Goal: Task Accomplishment & Management: Use online tool/utility

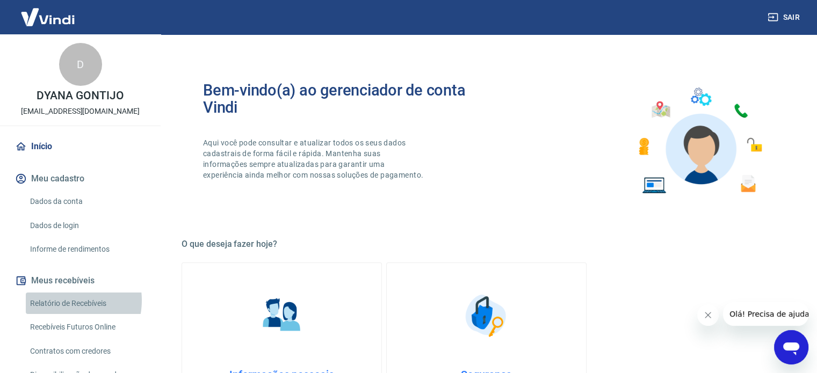
click at [62, 300] on link "Relatório de Recebíveis" at bounding box center [87, 304] width 122 height 22
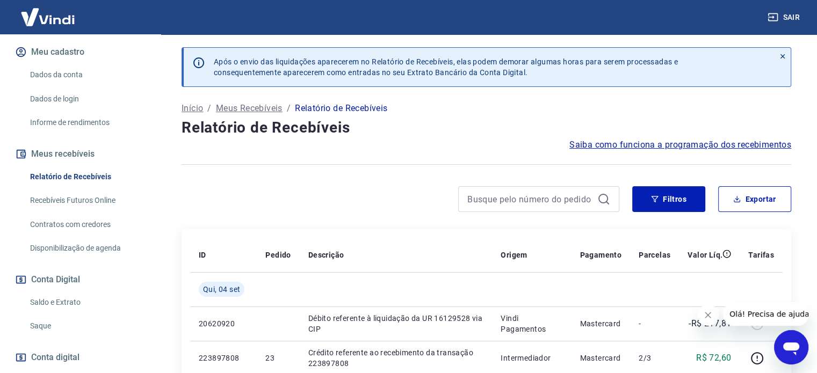
scroll to position [326, 0]
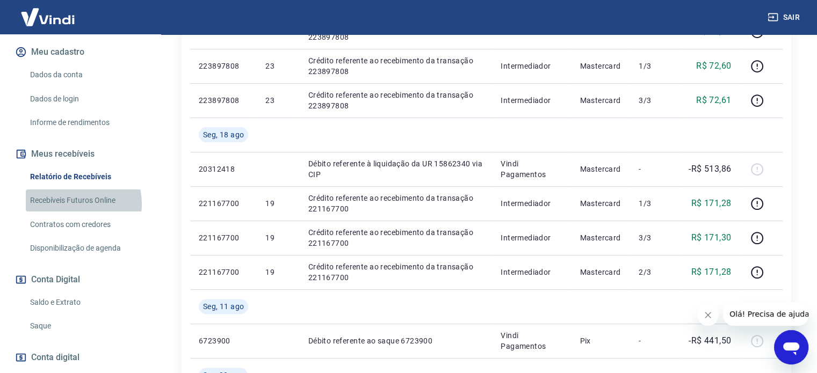
click at [68, 204] on link "Recebíveis Futuros Online" at bounding box center [87, 201] width 122 height 22
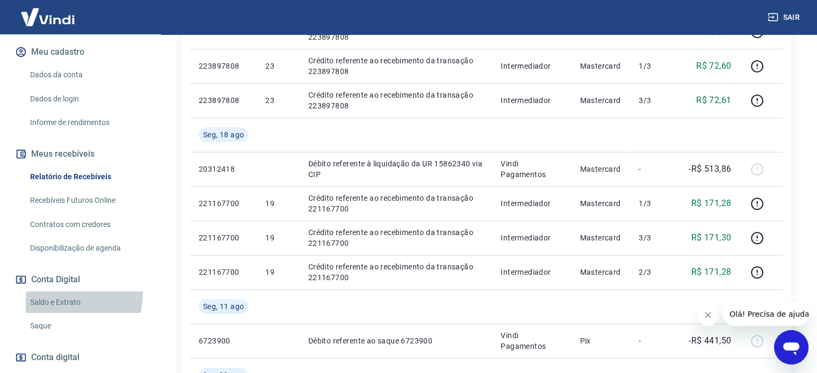
click at [54, 293] on link "Saldo e Extrato" at bounding box center [87, 303] width 122 height 22
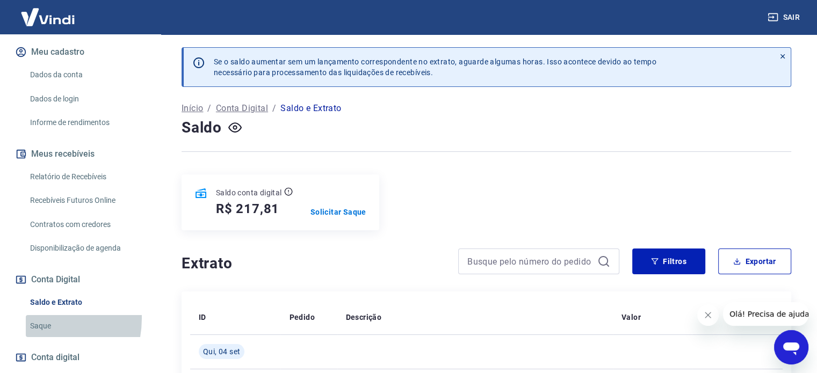
click at [32, 318] on link "Saque" at bounding box center [87, 326] width 122 height 22
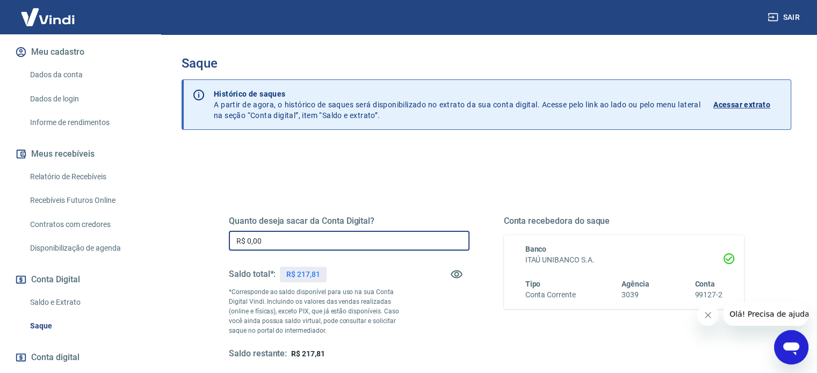
click at [290, 244] on input "R$ 0,00" at bounding box center [349, 241] width 241 height 20
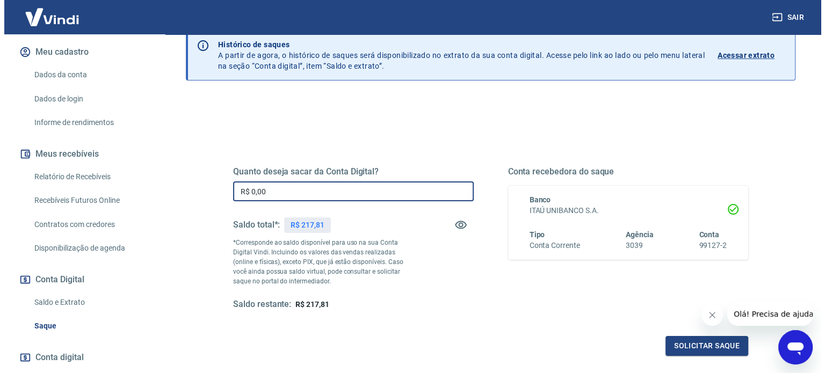
scroll to position [51, 0]
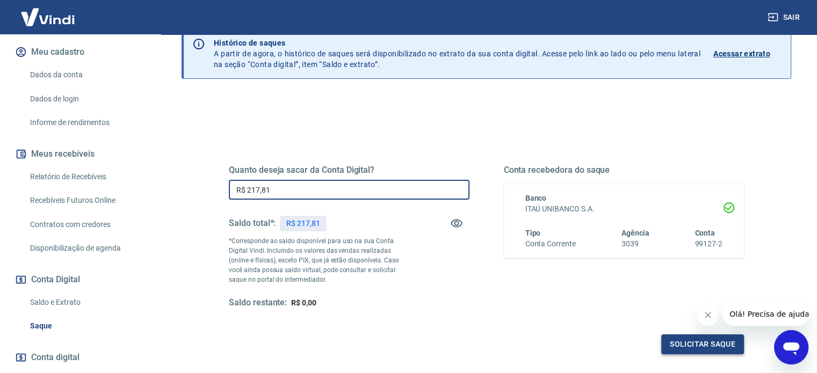
type input "R$ 217,81"
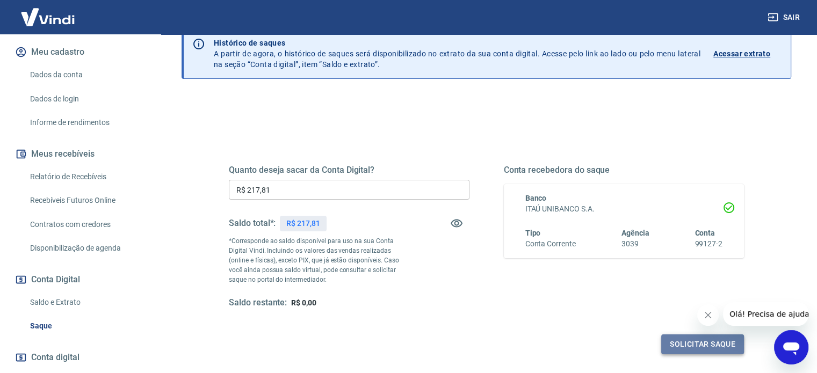
click at [668, 341] on button "Solicitar saque" at bounding box center [702, 345] width 83 height 20
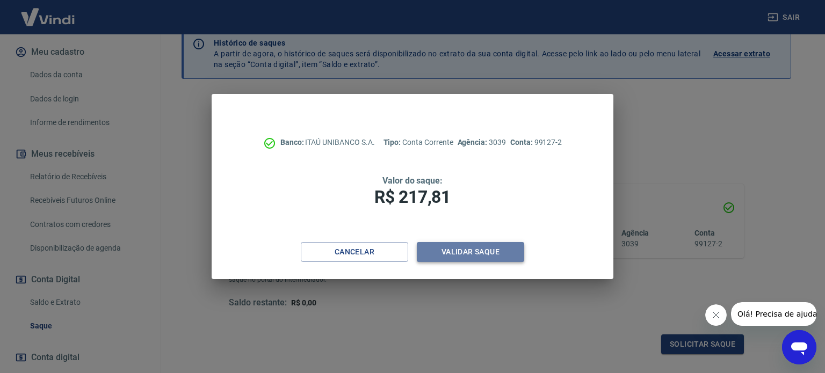
click at [470, 251] on button "Validar saque" at bounding box center [470, 252] width 107 height 20
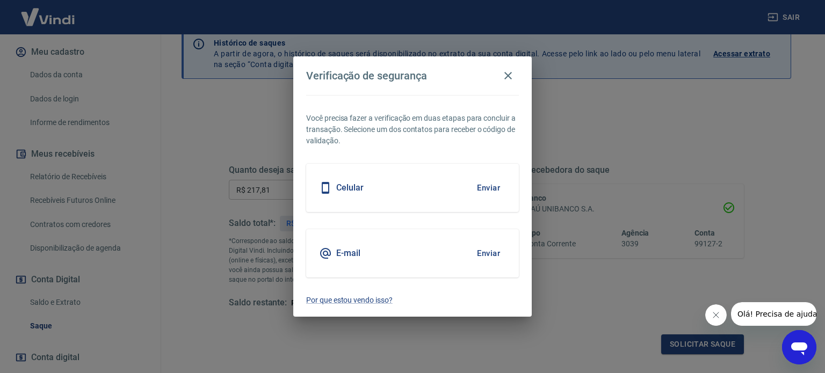
click at [460, 188] on div "Celular Enviar" at bounding box center [412, 188] width 213 height 48
click at [490, 186] on button "Enviar" at bounding box center [488, 188] width 35 height 23
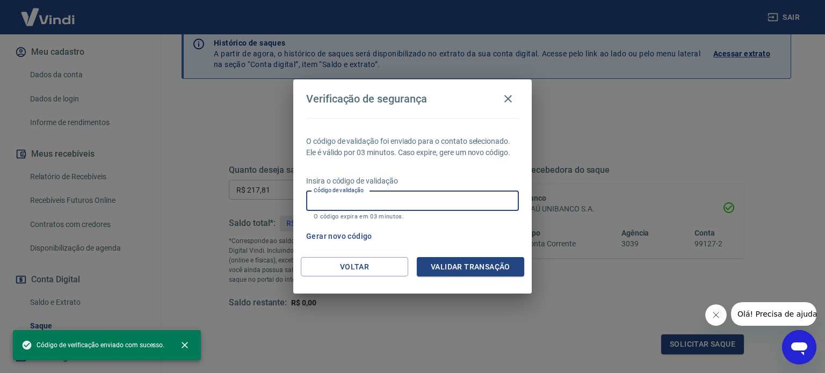
click at [445, 204] on input "Código de validação" at bounding box center [412, 201] width 213 height 20
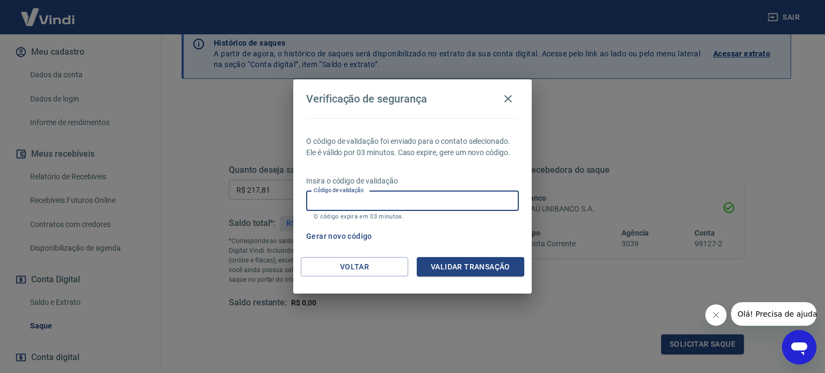
click at [445, 204] on input "Código de validação" at bounding box center [412, 201] width 213 height 20
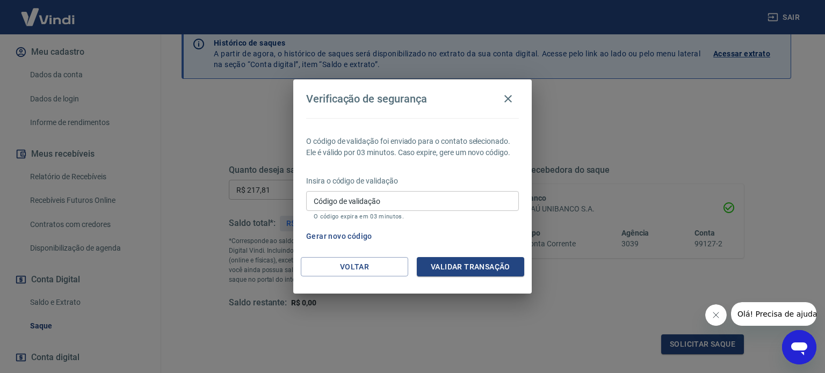
click at [440, 166] on div "O código de validação foi enviado para o contato selecionado. Ele é válido por …" at bounding box center [412, 187] width 238 height 139
click at [359, 235] on button "Gerar novo código" at bounding box center [339, 237] width 75 height 20
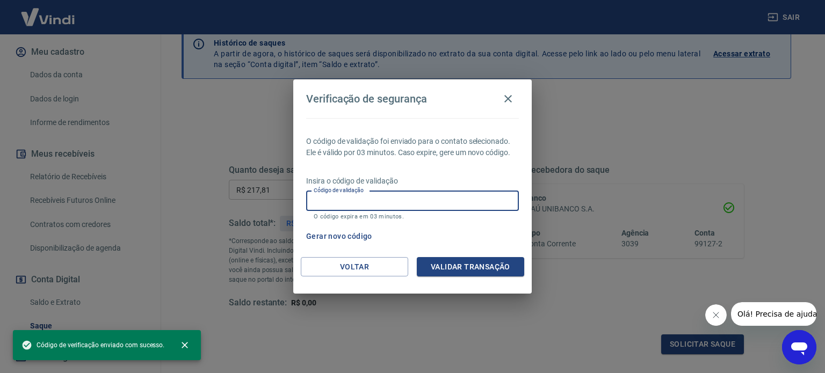
click at [405, 194] on input "Código de validação" at bounding box center [412, 201] width 213 height 20
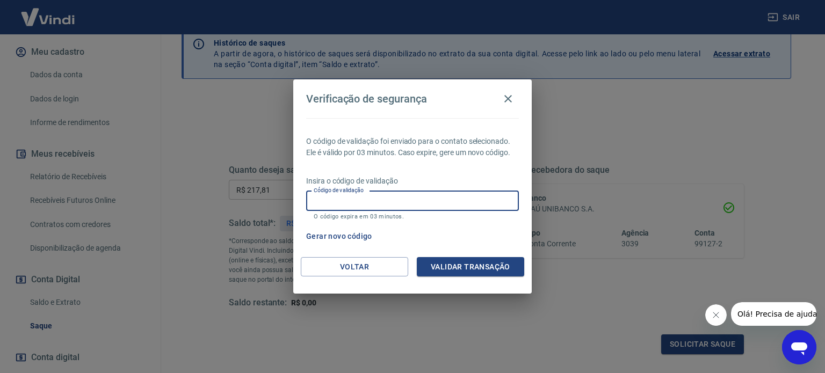
click at [436, 161] on div "O código de validação foi enviado para o contato selecionado. Ele é válido por …" at bounding box center [412, 187] width 238 height 139
click at [361, 196] on input "Código de validação" at bounding box center [412, 201] width 213 height 20
click at [359, 200] on input "Código de validação" at bounding box center [412, 201] width 213 height 20
type input "483063"
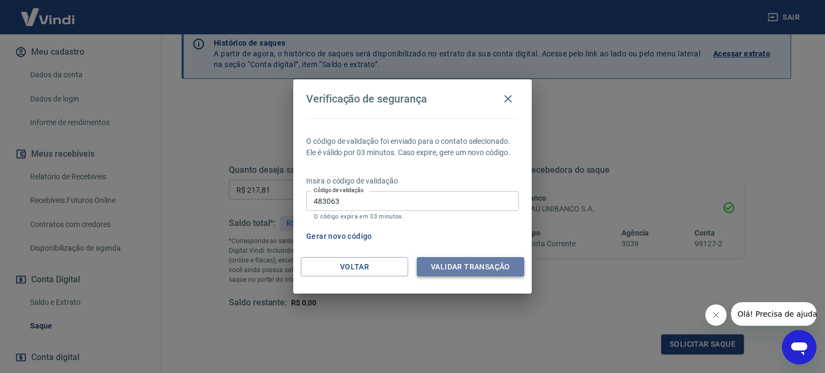
click at [478, 270] on button "Validar transação" at bounding box center [470, 267] width 107 height 20
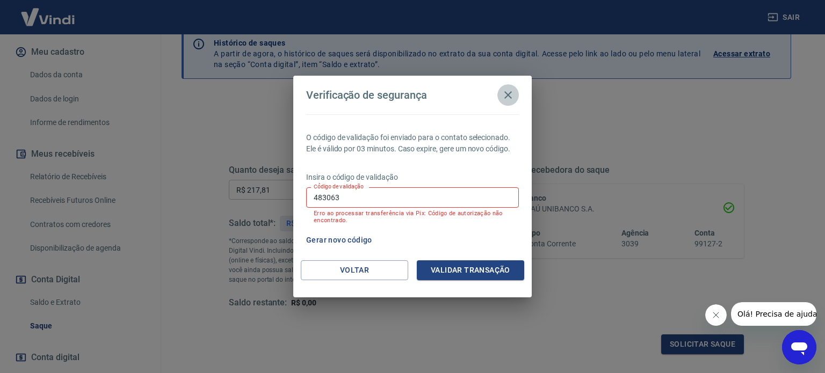
click at [508, 89] on icon "button" at bounding box center [508, 95] width 13 height 13
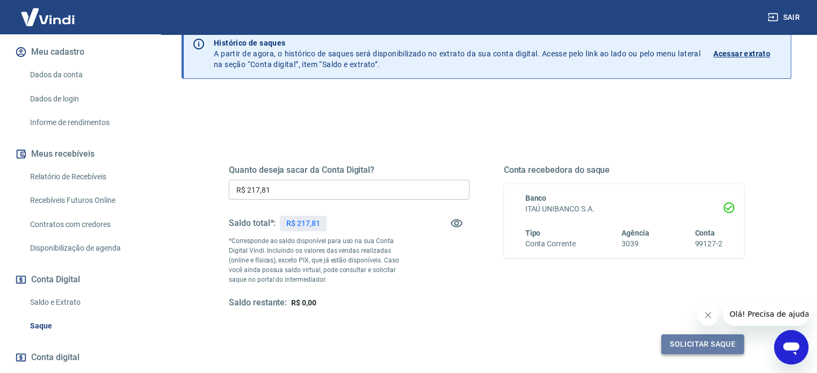
click at [685, 347] on button "Solicitar saque" at bounding box center [702, 345] width 83 height 20
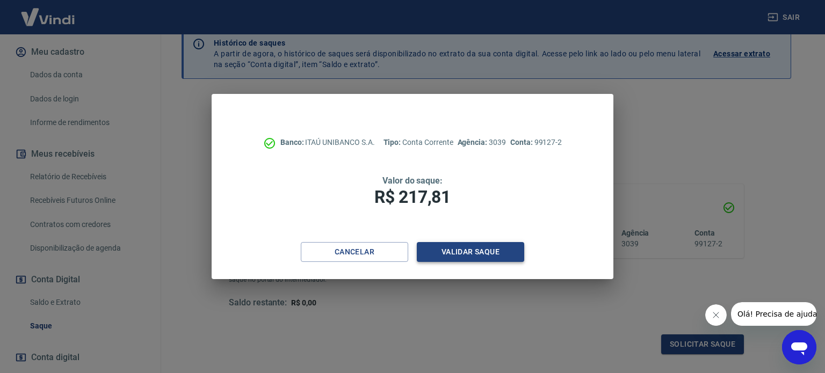
click at [474, 253] on button "Validar saque" at bounding box center [470, 252] width 107 height 20
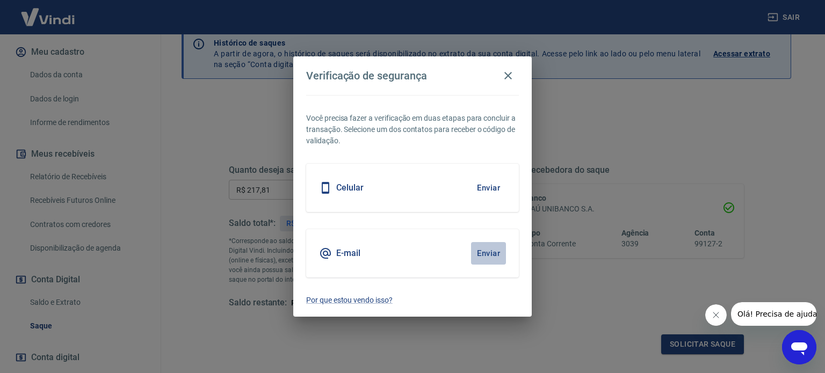
click at [488, 254] on button "Enviar" at bounding box center [488, 253] width 35 height 23
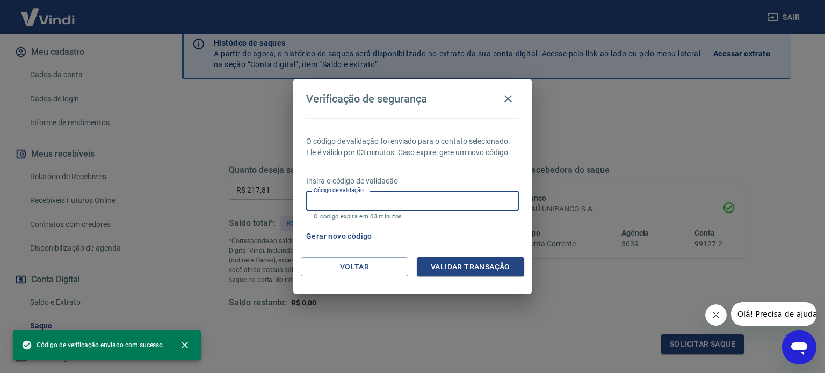
click at [441, 197] on input "Código de validação" at bounding box center [412, 201] width 213 height 20
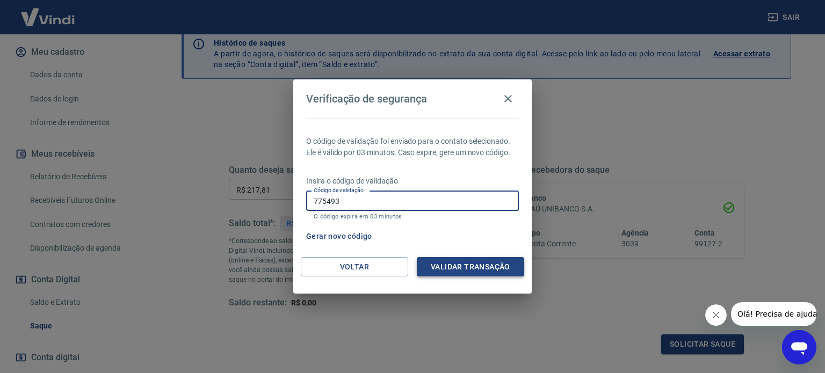
type input "775493"
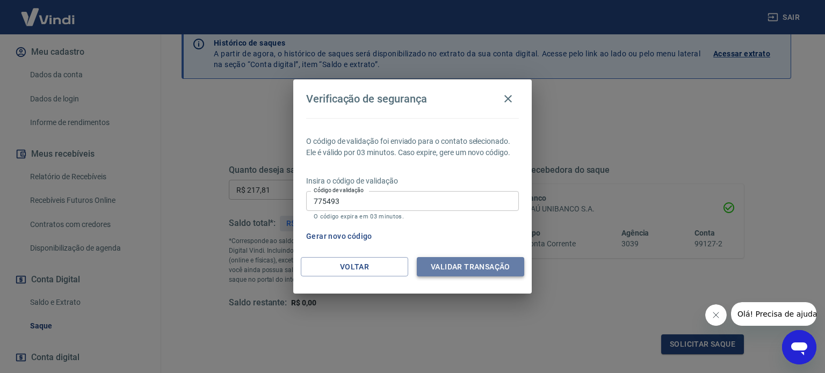
click at [460, 263] on button "Validar transação" at bounding box center [470, 267] width 107 height 20
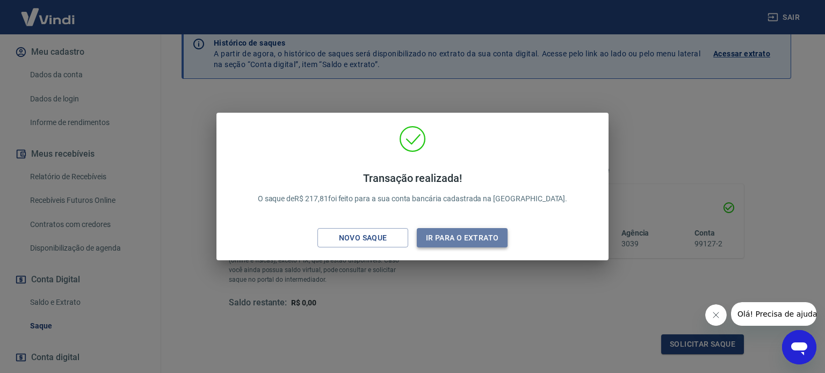
click at [442, 242] on button "Ir para o extrato" at bounding box center [462, 238] width 91 height 20
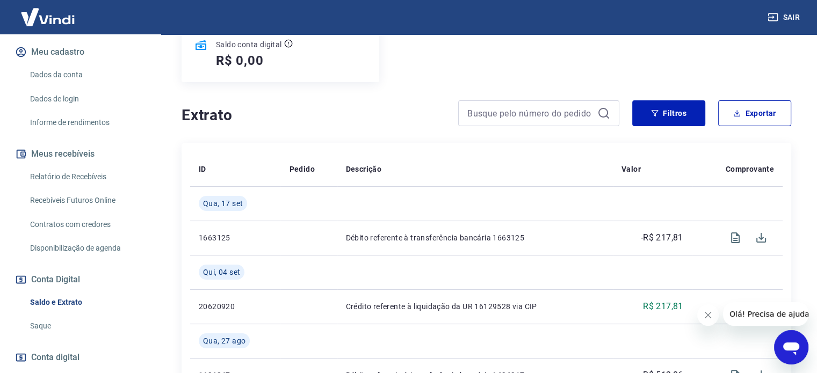
scroll to position [149, 0]
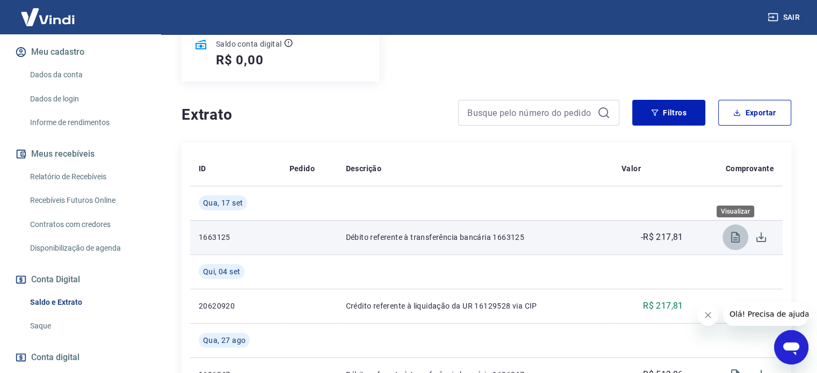
click at [735, 231] on icon "Visualizar" at bounding box center [735, 237] width 13 height 13
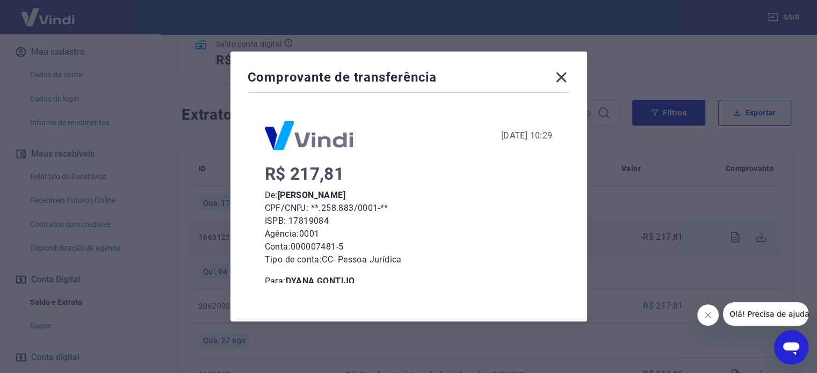
click at [568, 70] on icon at bounding box center [561, 77] width 17 height 17
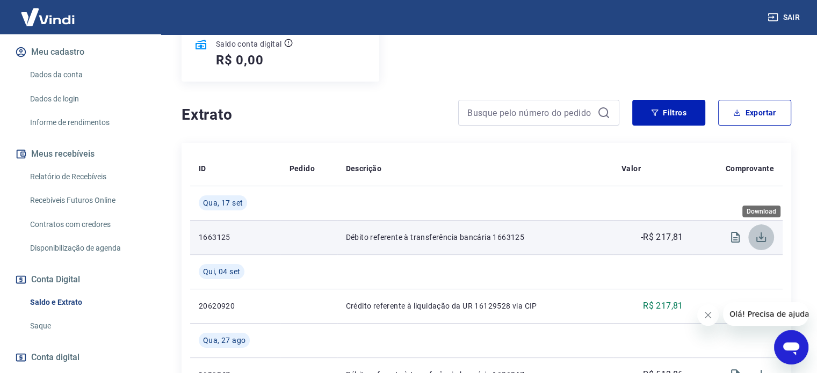
click at [759, 238] on icon "Download" at bounding box center [760, 237] width 13 height 13
